Goal: Information Seeking & Learning: Learn about a topic

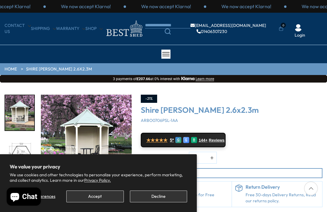
click at [91, 195] on button "Accept" at bounding box center [94, 197] width 57 height 12
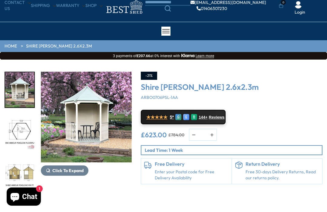
scroll to position [38, 0]
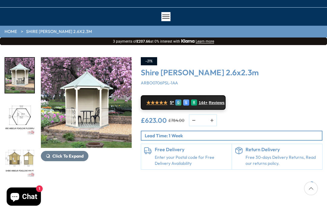
click at [18, 75] on img "1 / 8" at bounding box center [19, 75] width 29 height 35
click at [62, 155] on span "Click To Expand" at bounding box center [67, 156] width 31 height 5
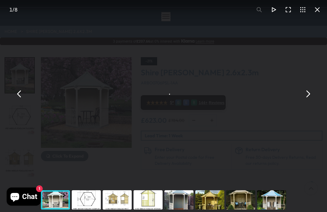
click at [59, 212] on div "You can close this modal content with the ESC key" at bounding box center [55, 200] width 31 height 24
click at [179, 212] on div "You can close this modal content with the ESC key" at bounding box center [179, 200] width 31 height 24
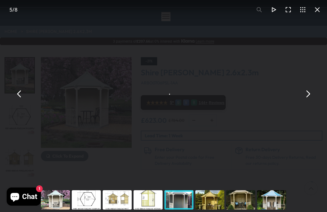
click at [309, 100] on button "You can close this modal content with the ESC key" at bounding box center [307, 94] width 15 height 15
click at [24, 101] on button "You can close this modal content with the ESC key" at bounding box center [19, 94] width 15 height 15
click at [20, 101] on button "You can close this modal content with the ESC key" at bounding box center [19, 94] width 15 height 15
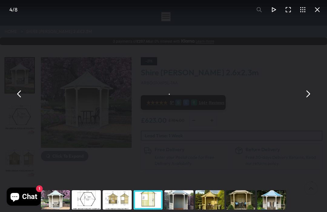
click at [20, 101] on button "You can close this modal content with the ESC key" at bounding box center [19, 94] width 15 height 15
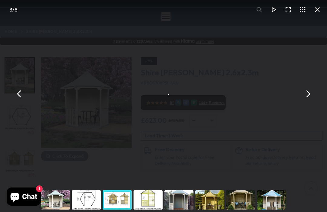
click at [20, 101] on button "You can close this modal content with the ESC key" at bounding box center [19, 94] width 15 height 15
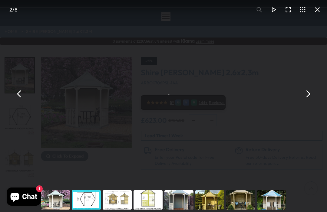
click at [18, 101] on button "You can close this modal content with the ESC key" at bounding box center [19, 94] width 15 height 15
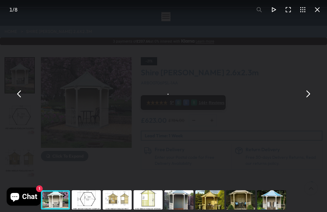
click at [18, 101] on button "You can close this modal content with the ESC key" at bounding box center [19, 94] width 15 height 15
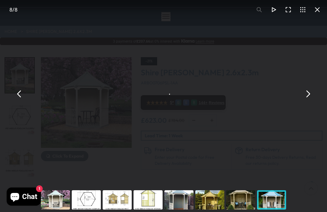
click at [291, 6] on button "You can close this modal content with the ESC key" at bounding box center [288, 9] width 15 height 15
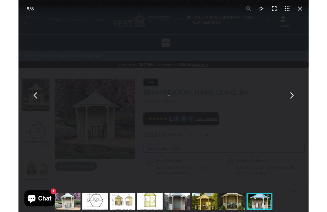
scroll to position [38, 0]
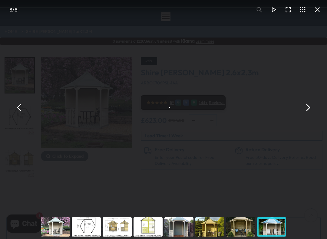
click at [181, 212] on div "You can close this modal content with the ESC key" at bounding box center [179, 227] width 31 height 24
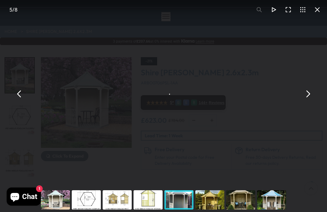
click at [319, 7] on button "You can close this modal content with the ESC key" at bounding box center [317, 9] width 15 height 15
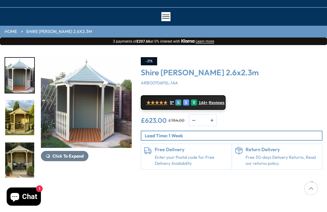
click at [65, 102] on img "5 / 8" at bounding box center [86, 102] width 91 height 91
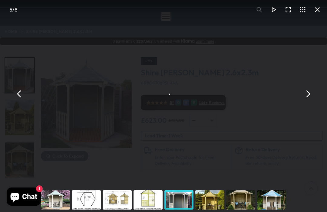
click at [315, 15] on button "You can close this modal content with the ESC key" at bounding box center [317, 9] width 15 height 15
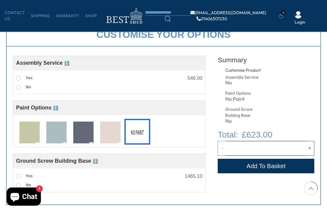
scroll to position [201, 0]
click at [55, 129] on img at bounding box center [56, 132] width 20 height 22
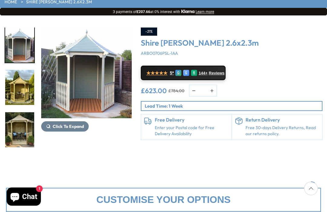
scroll to position [67, 0]
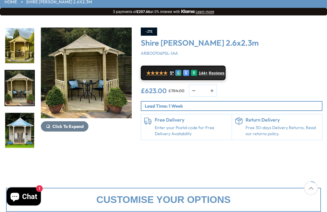
click at [18, 84] on img "7 / 8" at bounding box center [19, 88] width 29 height 35
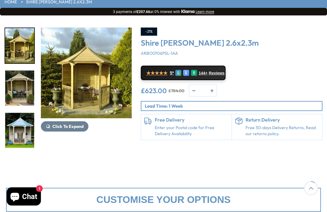
click at [14, 82] on img "7 / 8" at bounding box center [19, 88] width 29 height 35
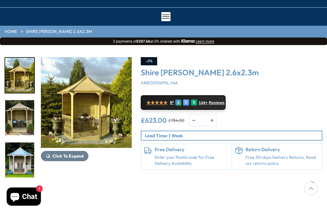
scroll to position [58, 0]
